Goal: Navigation & Orientation: Find specific page/section

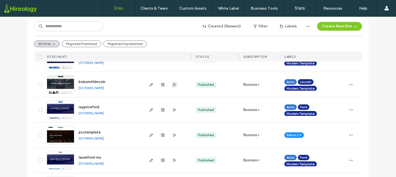
click at [173, 84] on use "button" at bounding box center [174, 84] width 3 height 3
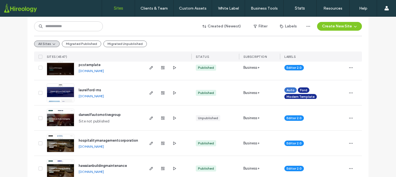
scroll to position [163, 0]
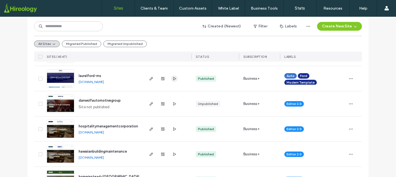
click at [173, 78] on icon "button" at bounding box center [174, 79] width 4 height 4
click at [150, 76] on span "button" at bounding box center [151, 79] width 7 height 7
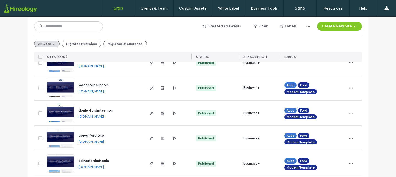
scroll to position [1596, 0]
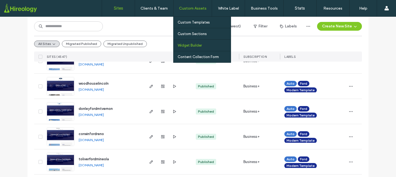
click at [193, 46] on label "Widget Builder" at bounding box center [189, 45] width 24 height 4
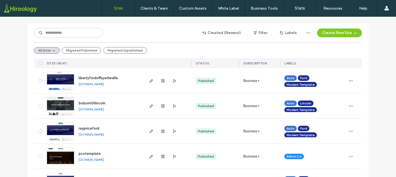
scroll to position [64, 0]
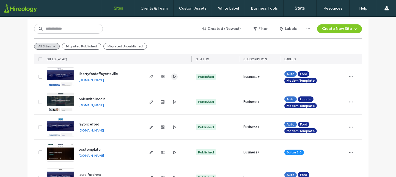
click at [173, 76] on use "button" at bounding box center [174, 76] width 3 height 3
